Goal: Check status: Check status

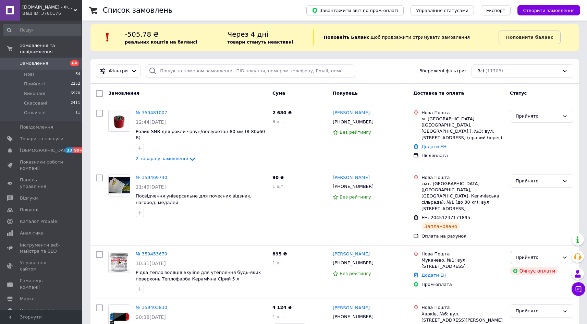
scroll to position [5, 0]
click at [162, 174] on link "№ 359469740" at bounding box center [152, 176] width 32 height 5
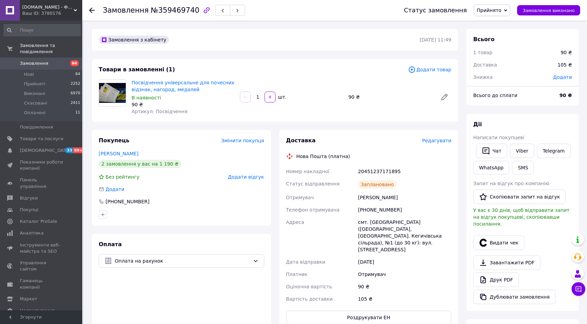
drag, startPoint x: 328, startPoint y: 239, endPoint x: 318, endPoint y: 244, distance: 11.2
click at [319, 243] on div "Адреса" at bounding box center [321, 236] width 72 height 40
drag, startPoint x: 398, startPoint y: 175, endPoint x: 358, endPoint y: 172, distance: 40.5
click at [358, 172] on div "20451237171895" at bounding box center [405, 171] width 96 height 12
copy div "20451237171895"
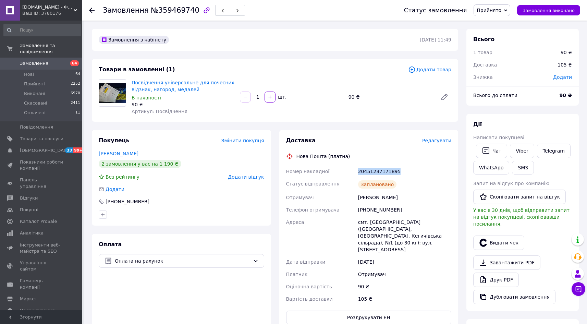
click at [26, 60] on span "Замовлення" at bounding box center [34, 63] width 28 height 6
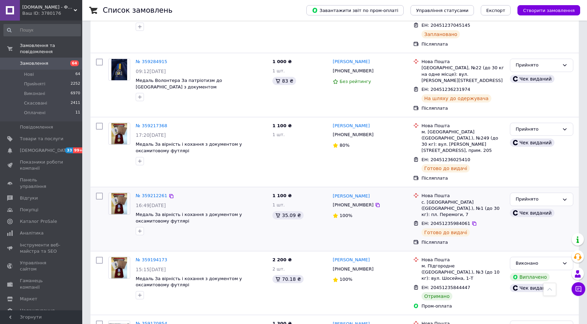
scroll to position [864, 0]
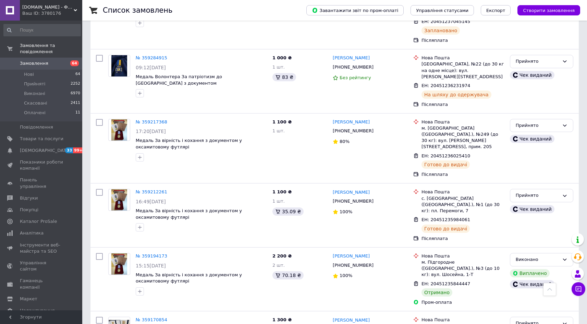
click at [31, 10] on div "Ваш ID: 3780176" at bounding box center [52, 13] width 60 height 6
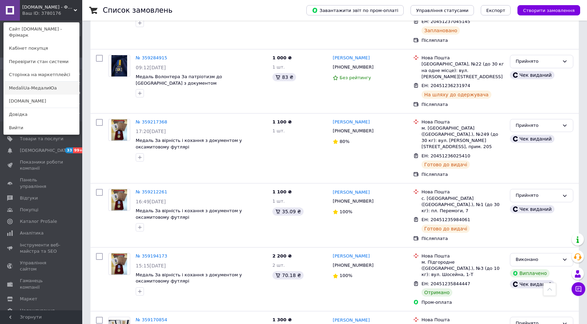
click at [31, 82] on link "MedaliUa-МедалиЮа" at bounding box center [41, 88] width 75 height 13
